Goal: Information Seeking & Learning: Find specific fact

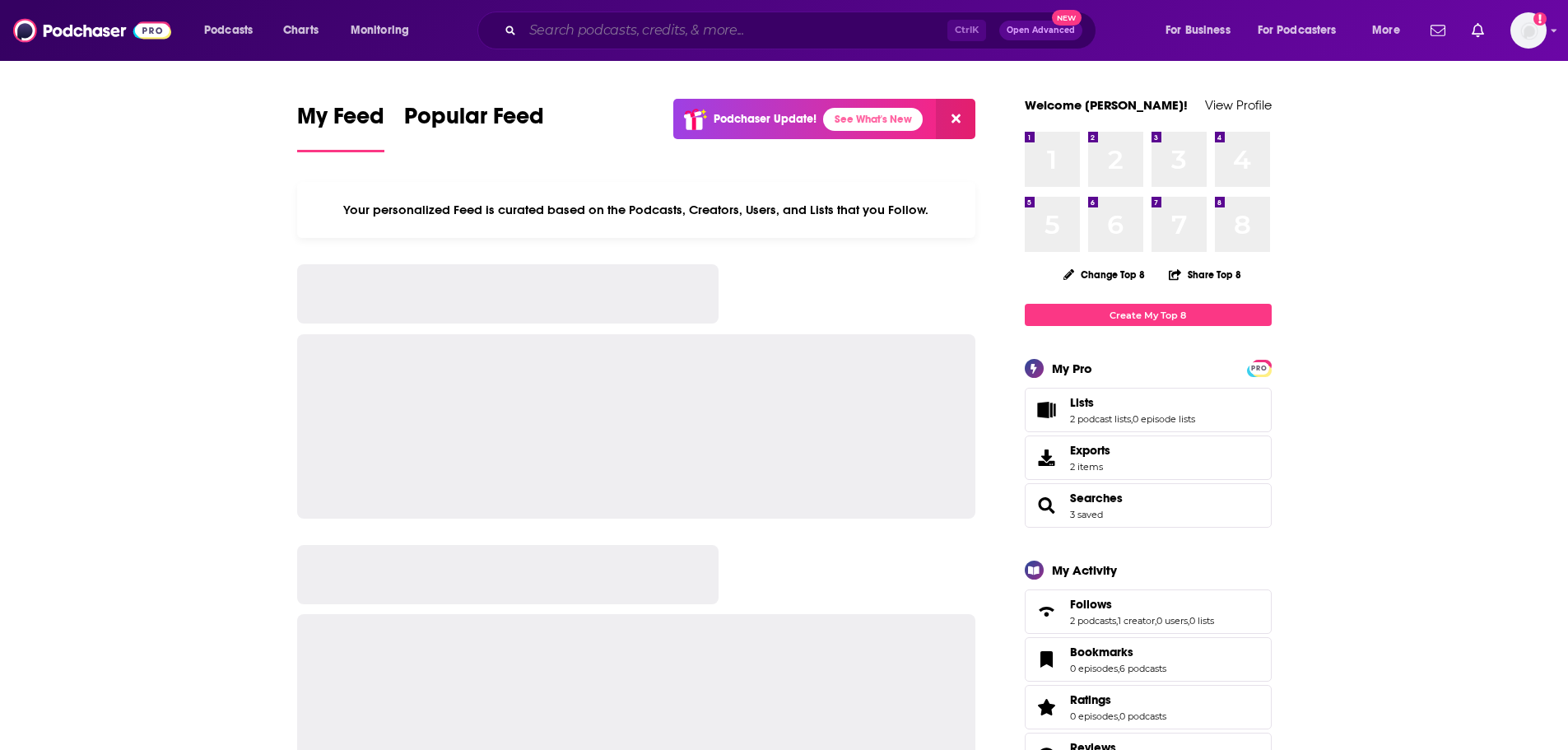
click at [612, 36] on input "Search podcasts, credits, & more..." at bounding box center [735, 30] width 425 height 26
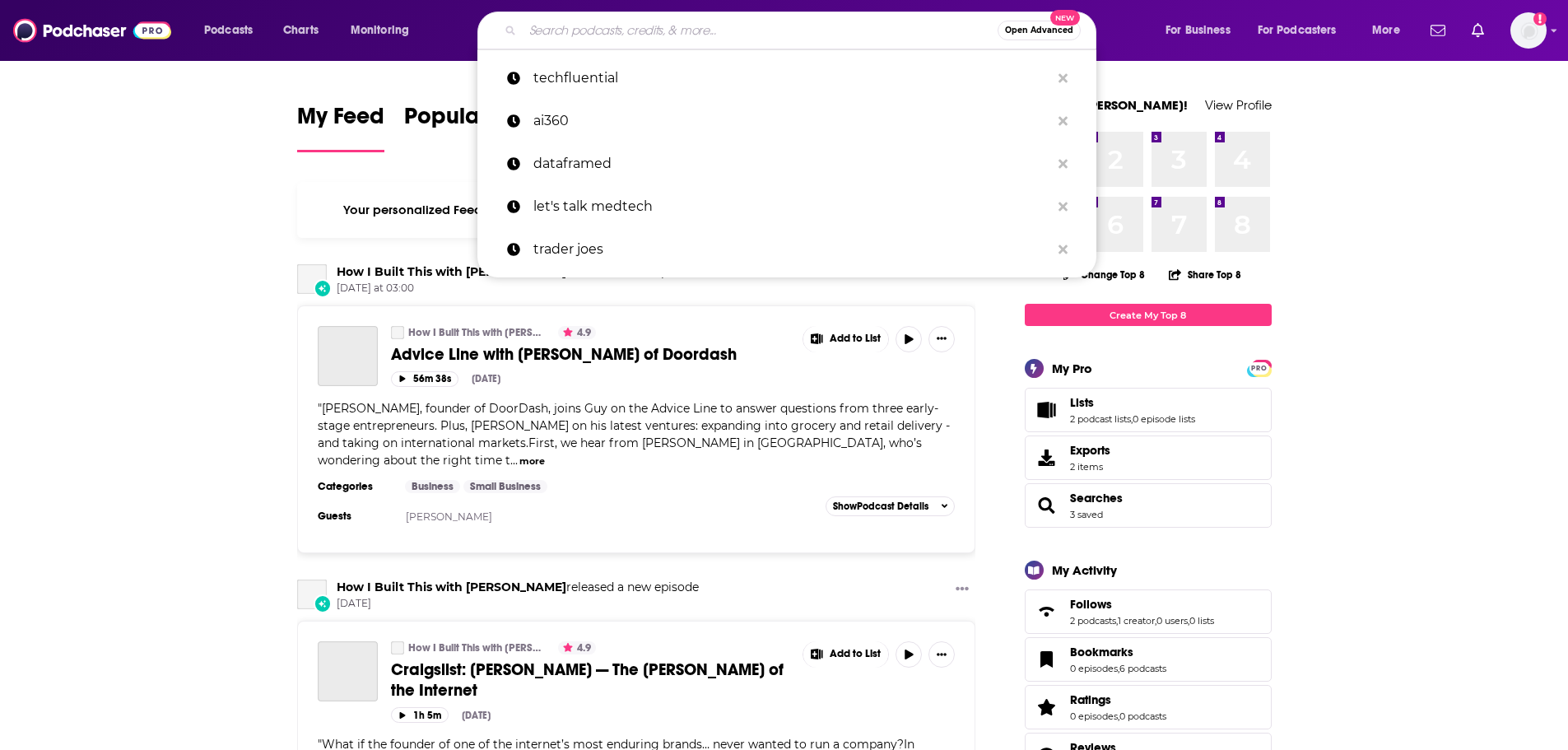
paste input "[URL][DOMAIN_NAME]"
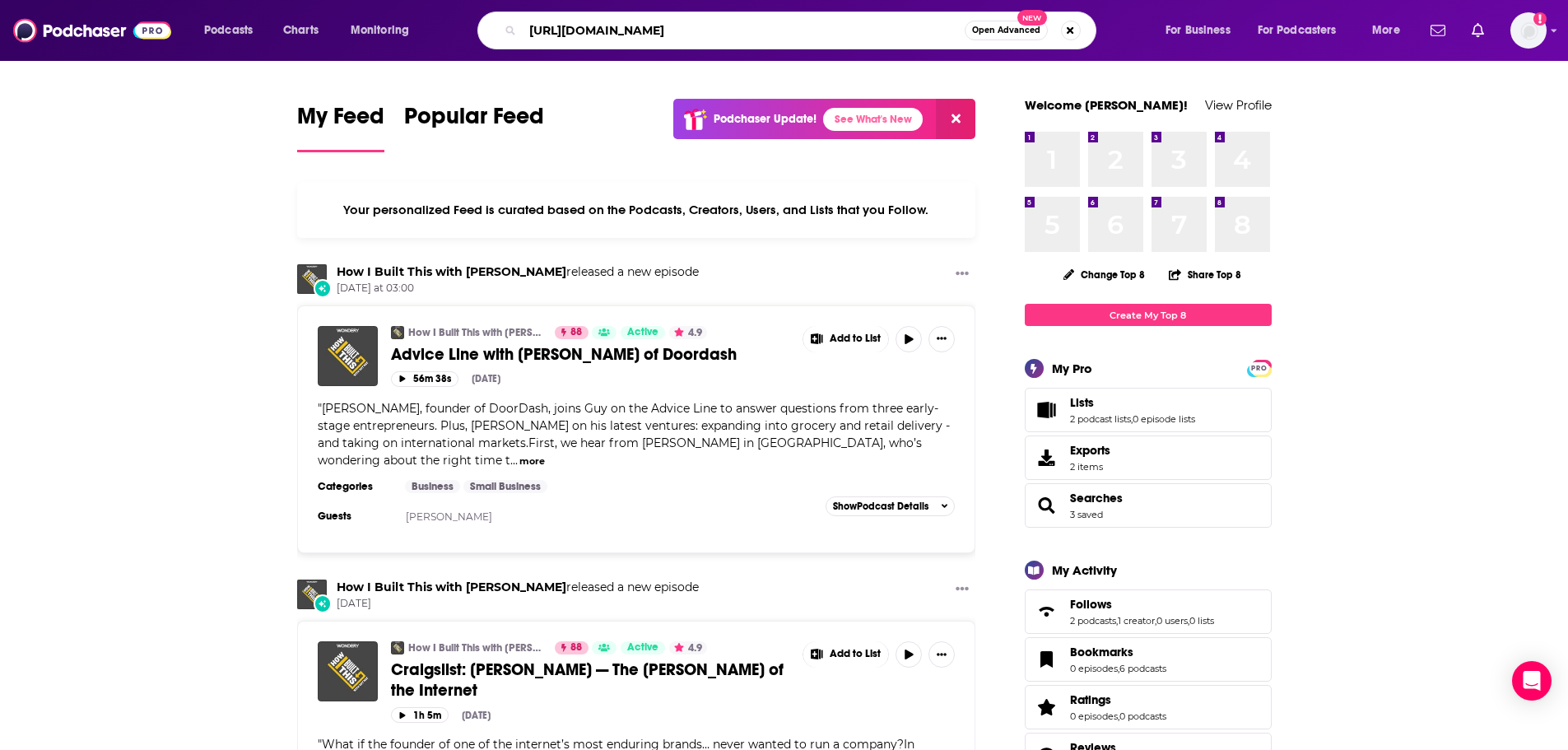
click at [614, 34] on input "[URL][DOMAIN_NAME]" at bounding box center [743, 30] width 442 height 26
paste input "Le Batard & Friends - South Beach Sessions"
type input "Le Batard & Friends - South Beach Sessions"
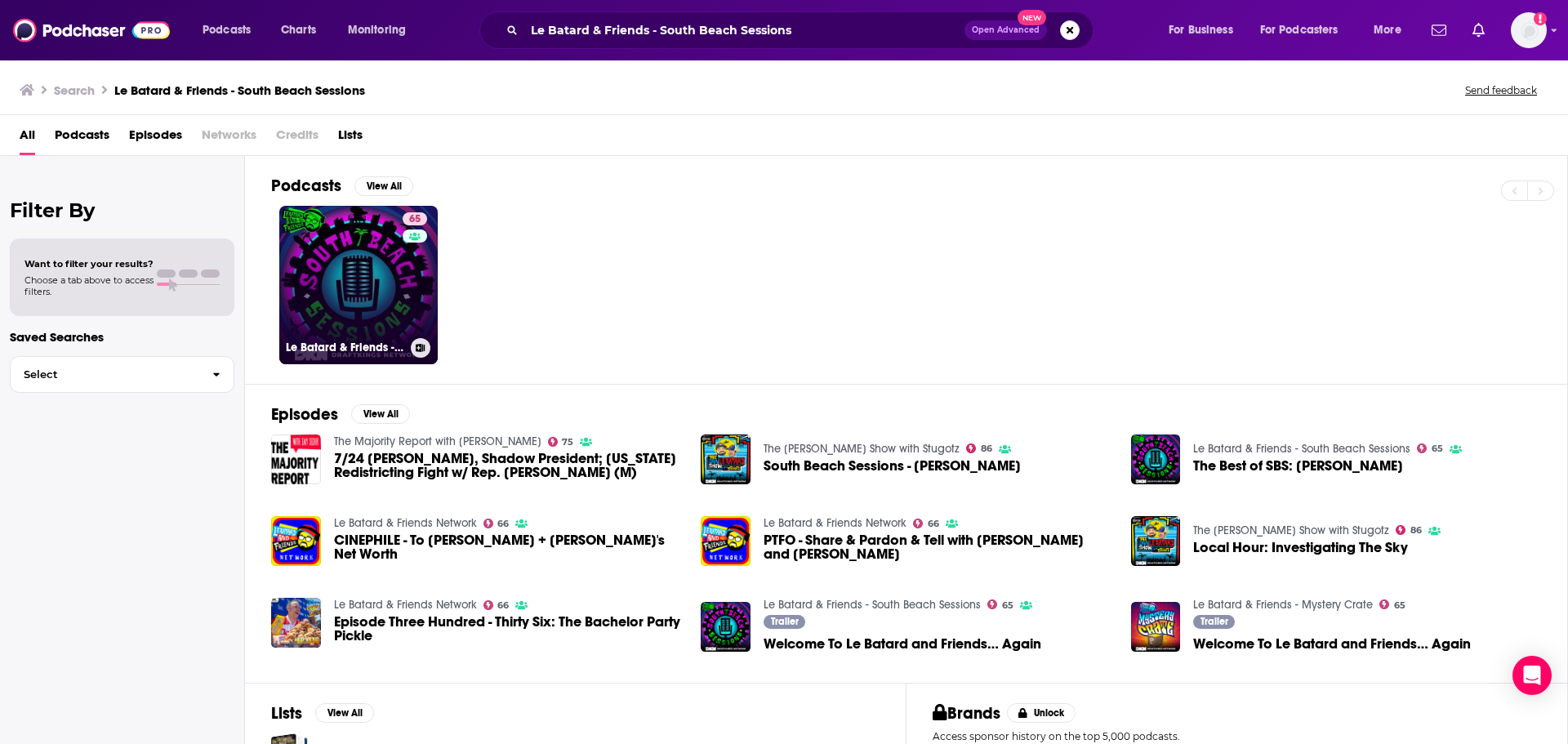
click at [384, 288] on link "65 Le Batard & Friends - South Beach Sessions" at bounding box center [358, 285] width 158 height 158
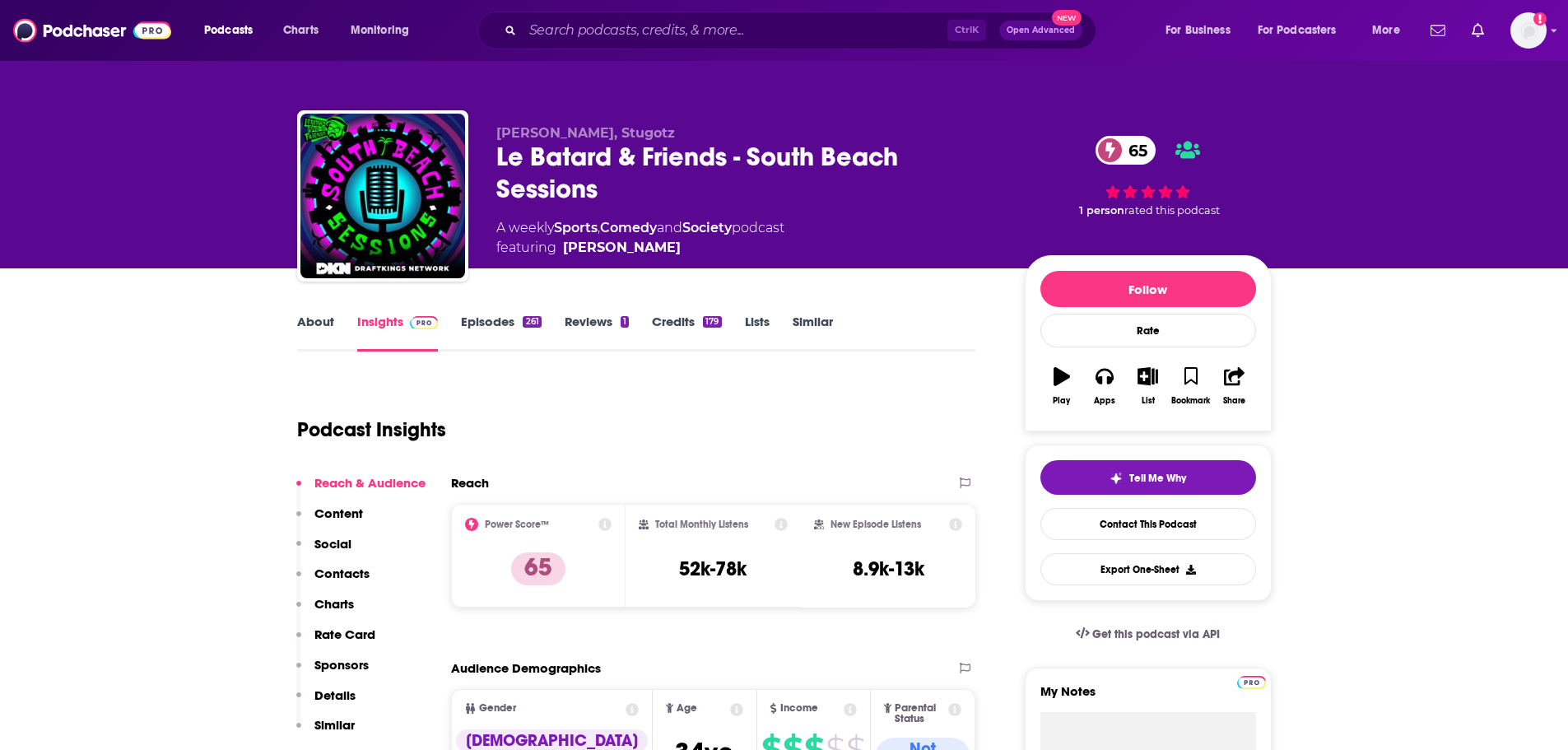
click at [612, 157] on div "Le Batard & Friends - South Beach Sessions 65" at bounding box center [747, 173] width 502 height 64
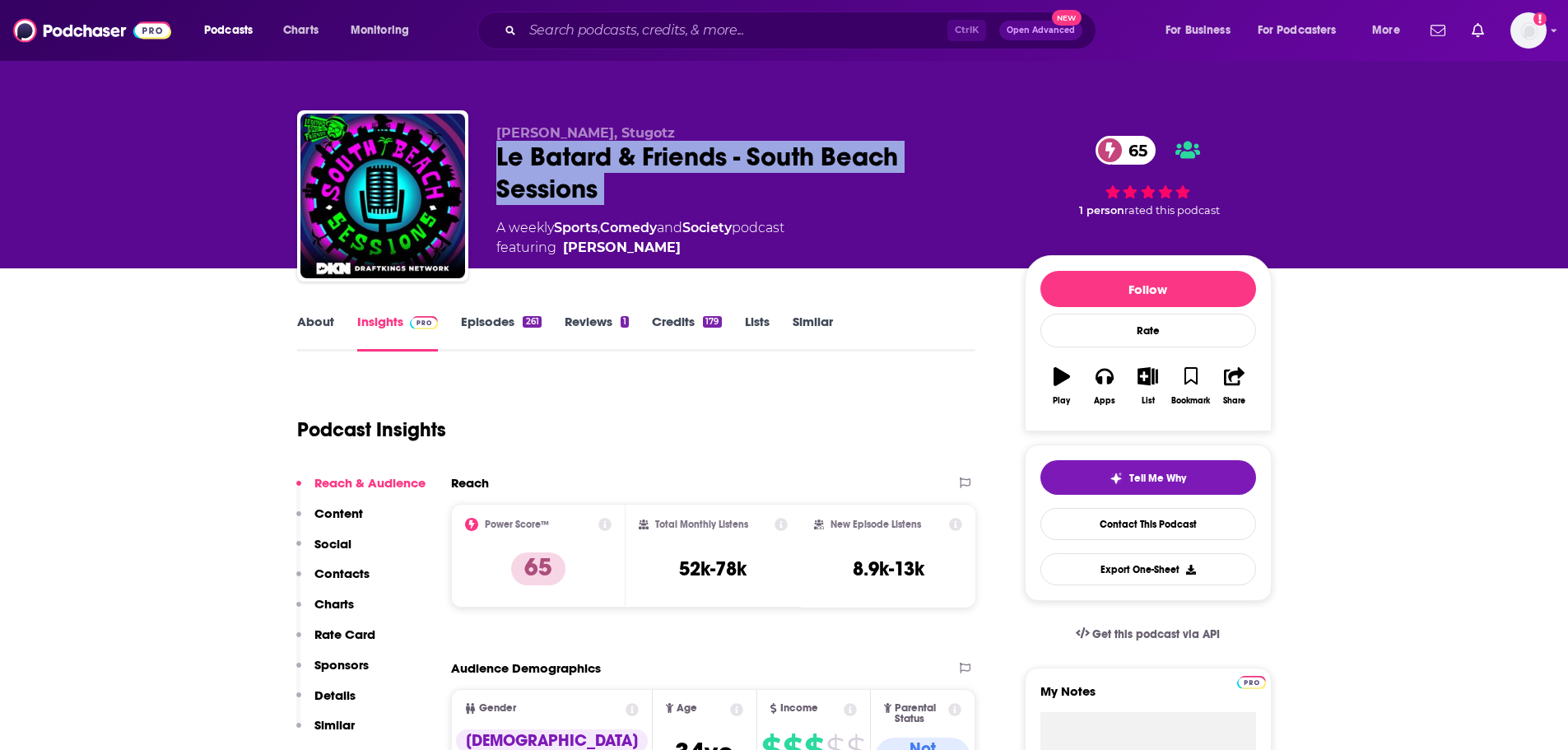
click at [612, 157] on div "Le Batard & Friends - South Beach Sessions 65" at bounding box center [747, 173] width 502 height 64
copy div "Le Batard & Friends - South Beach Sessions 65"
